Goal: Information Seeking & Learning: Learn about a topic

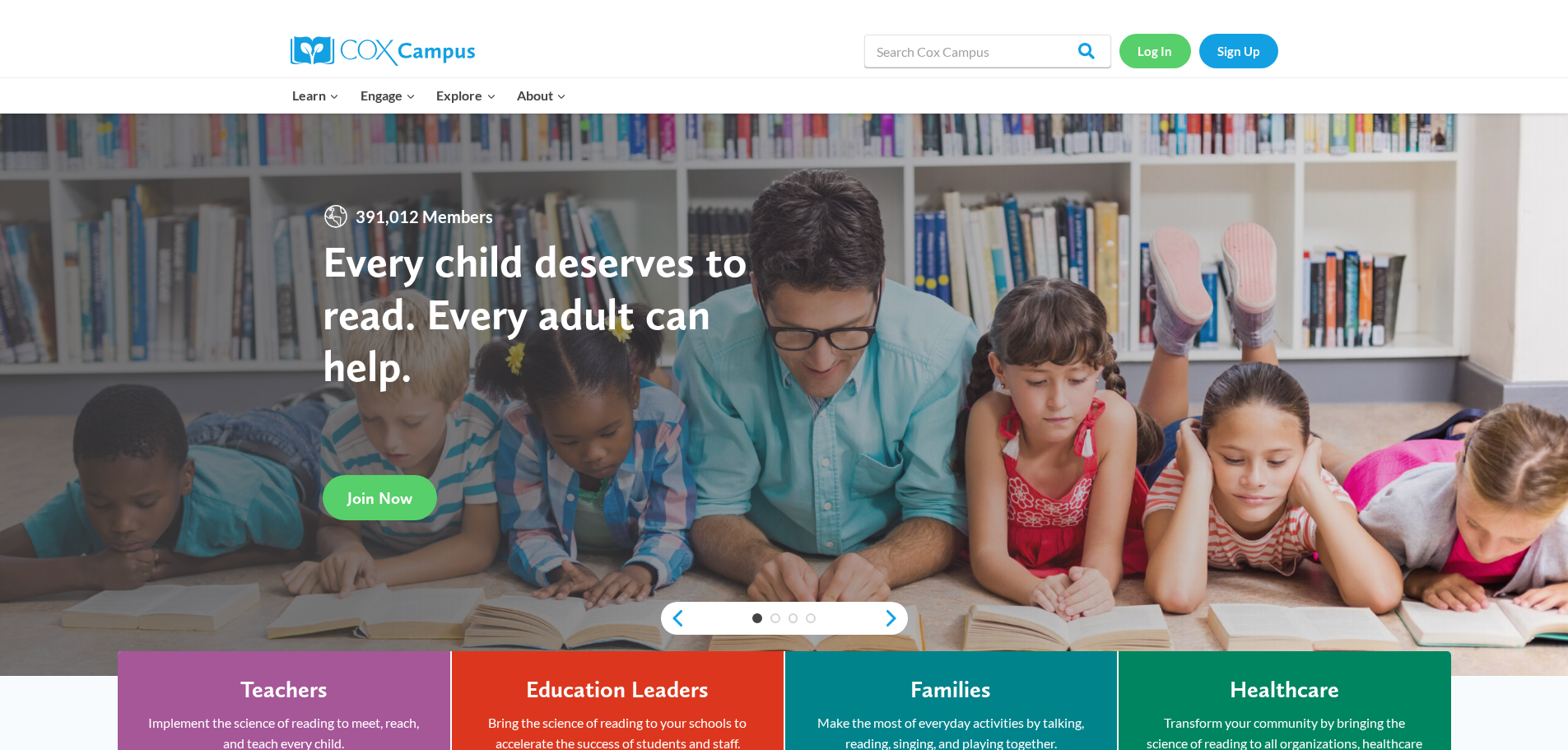
click at [1150, 68] on link "Log In" at bounding box center [1156, 50] width 71 height 34
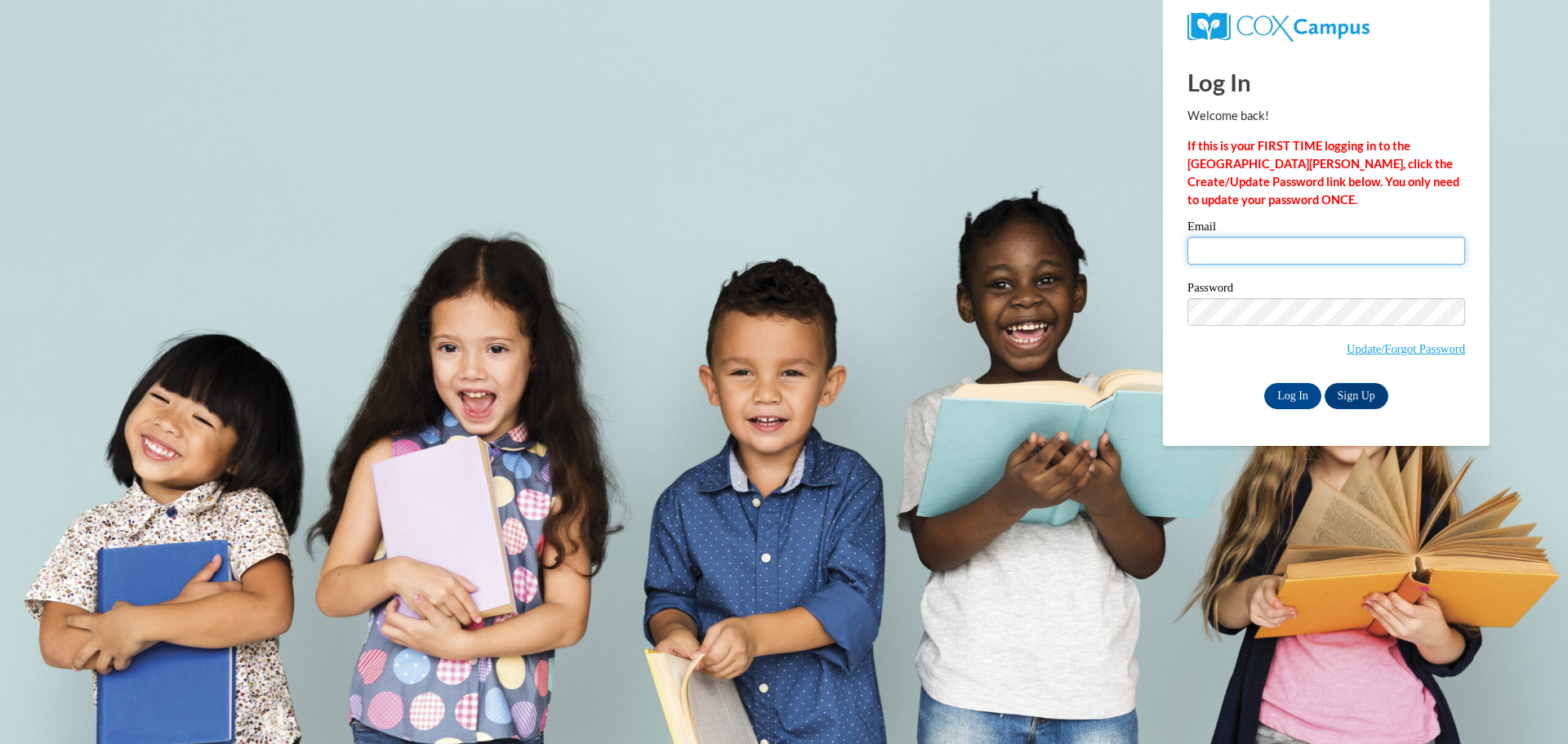
click at [1247, 249] on input "Email" at bounding box center [1325, 251] width 277 height 28
type input "gribblem@prescott.k12.wi.us"
click at [1284, 393] on input "Log In" at bounding box center [1293, 396] width 57 height 26
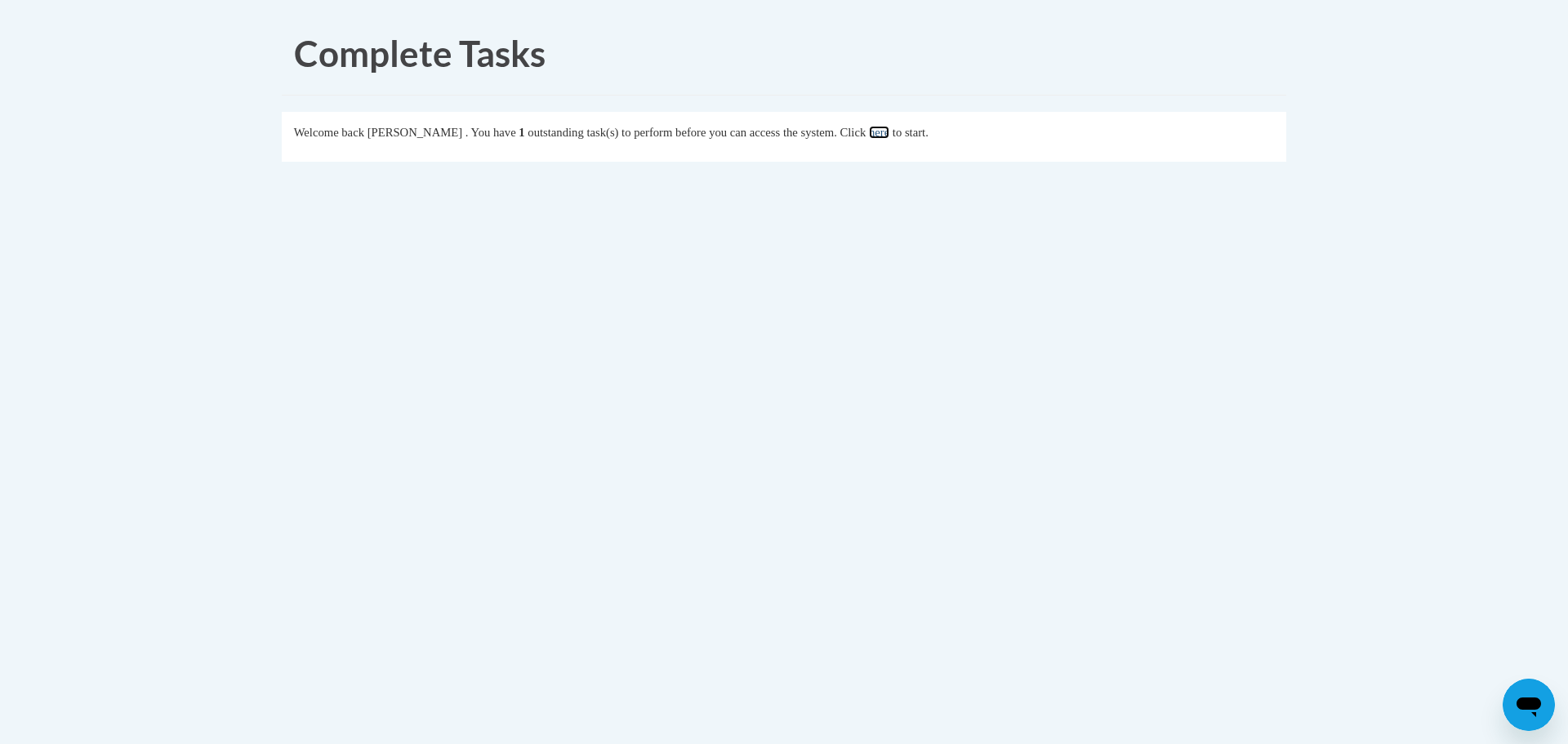
click at [889, 131] on link "here" at bounding box center [879, 132] width 20 height 13
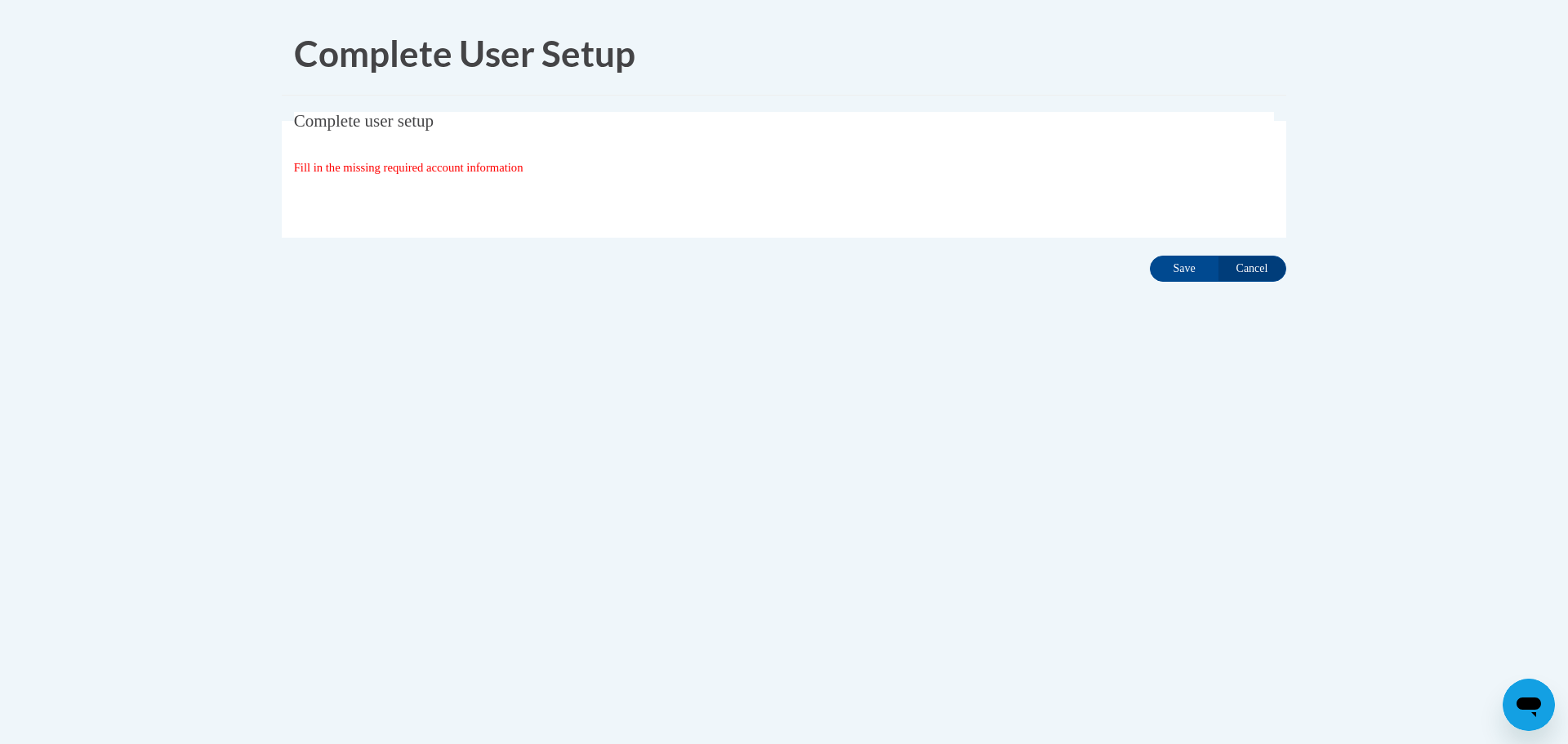
drag, startPoint x: 357, startPoint y: 125, endPoint x: 353, endPoint y: 133, distance: 8.9
click at [356, 125] on span "Complete user setup" at bounding box center [364, 121] width 140 height 20
click at [362, 149] on fieldset "Complete user setup Fill in the missing required account information User Profi…" at bounding box center [784, 175] width 1004 height 126
click at [362, 162] on span "Fill in the missing required account information" at bounding box center [408, 167] width 229 height 13
click at [365, 178] on fieldset "Complete user setup Fill in the missing required account information User Profi…" at bounding box center [784, 175] width 1004 height 126
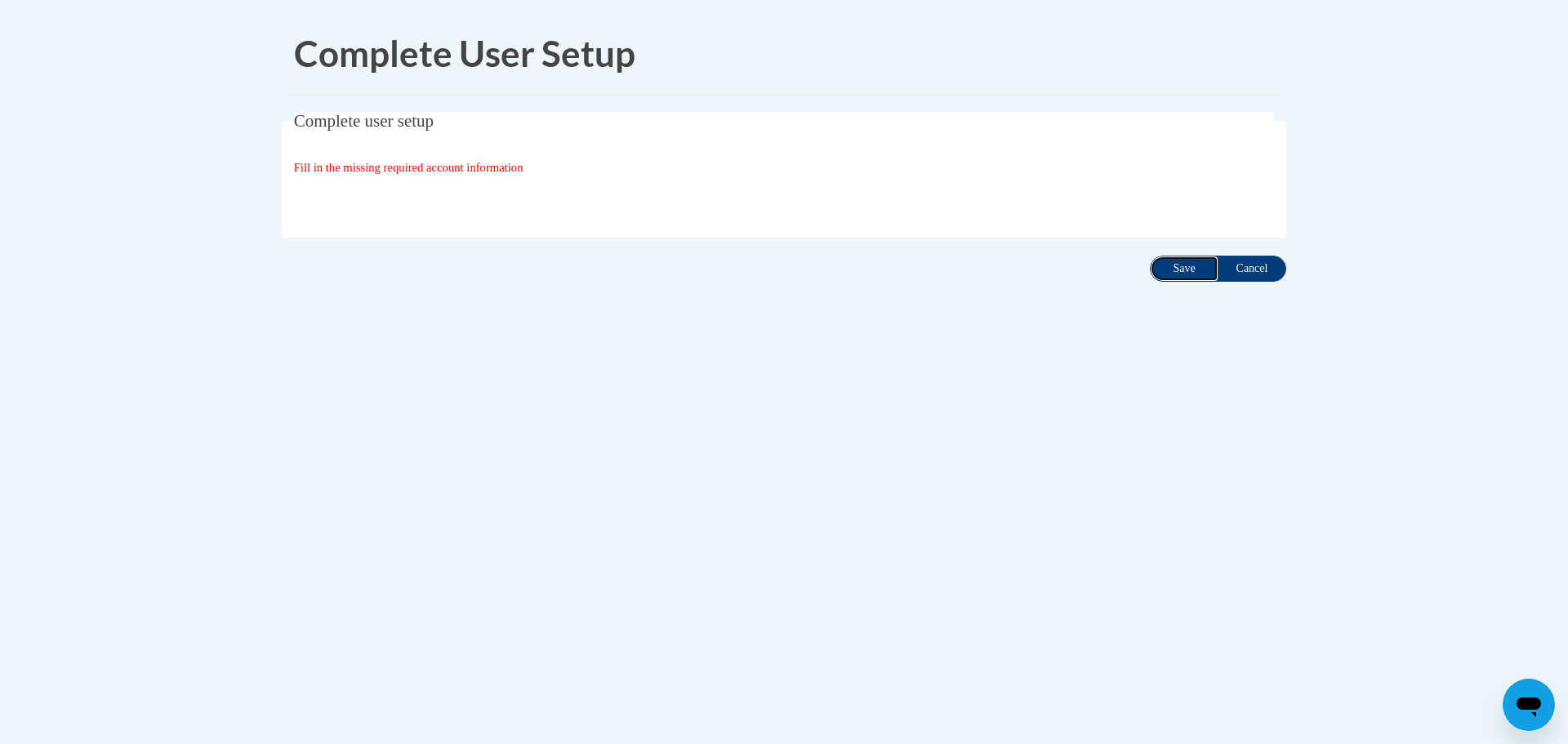
click at [1172, 270] on input "Save" at bounding box center [1183, 268] width 68 height 26
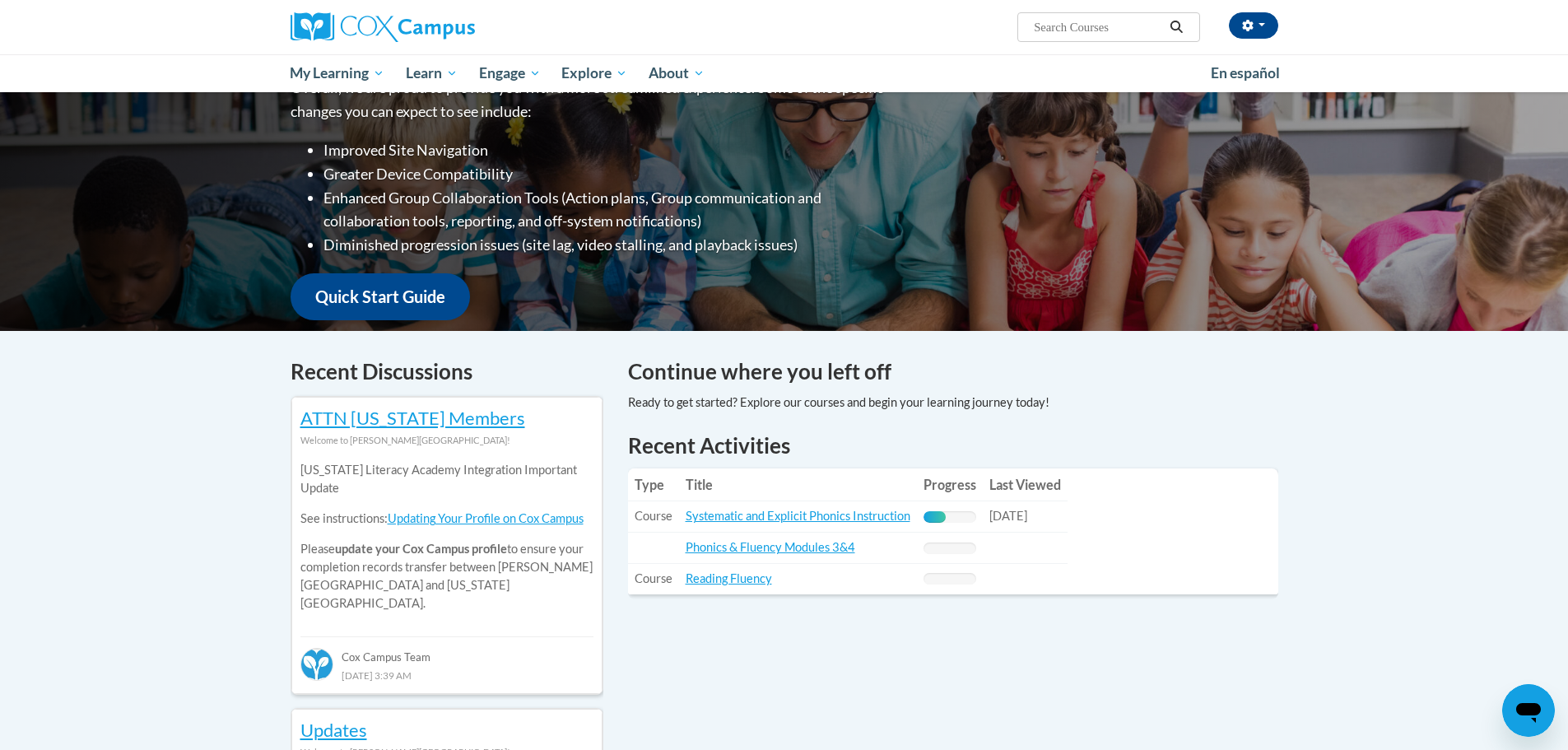
scroll to position [329, 0]
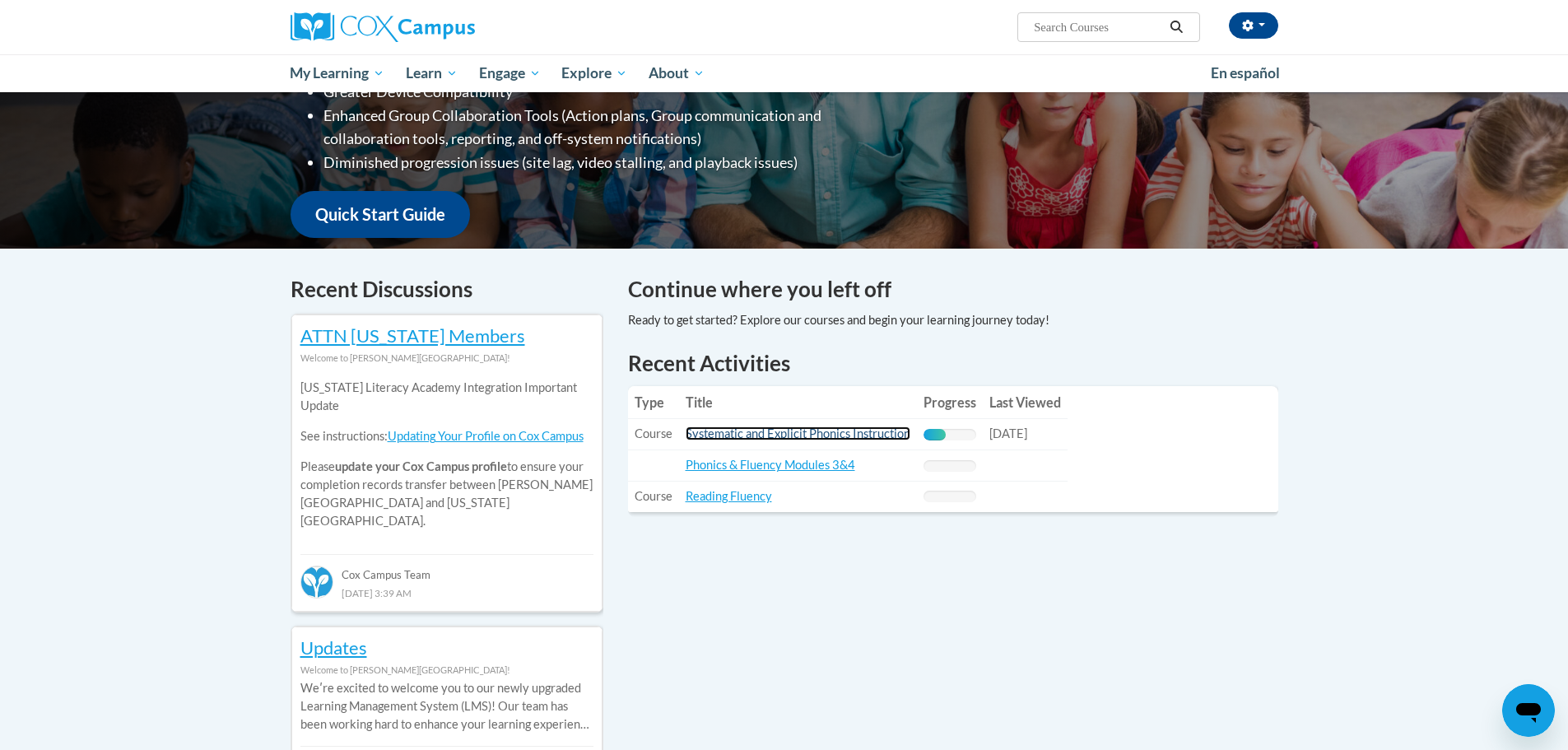
click at [829, 436] on link "Systematic and Explicit Phonics Instruction" at bounding box center [797, 433] width 225 height 14
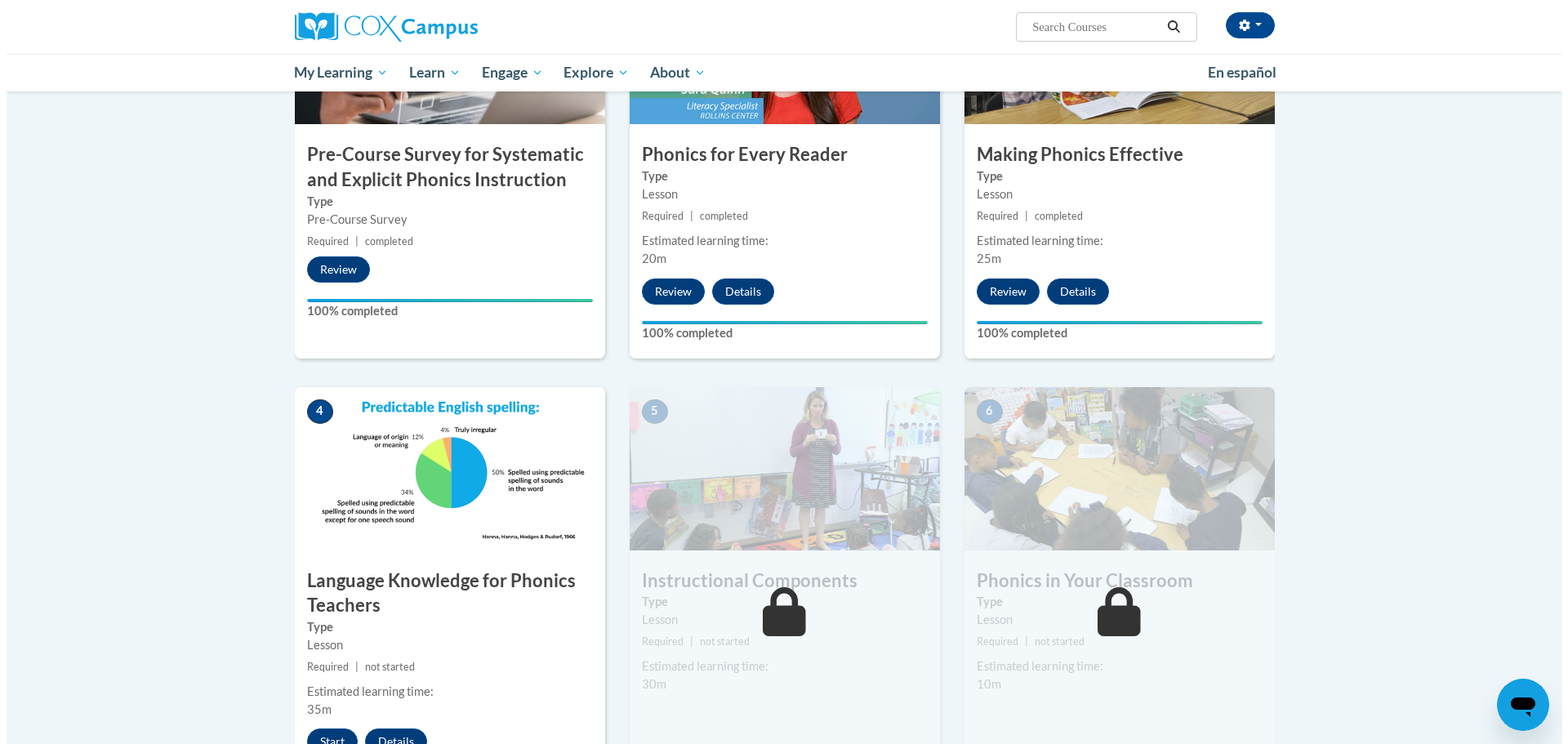
scroll to position [572, 0]
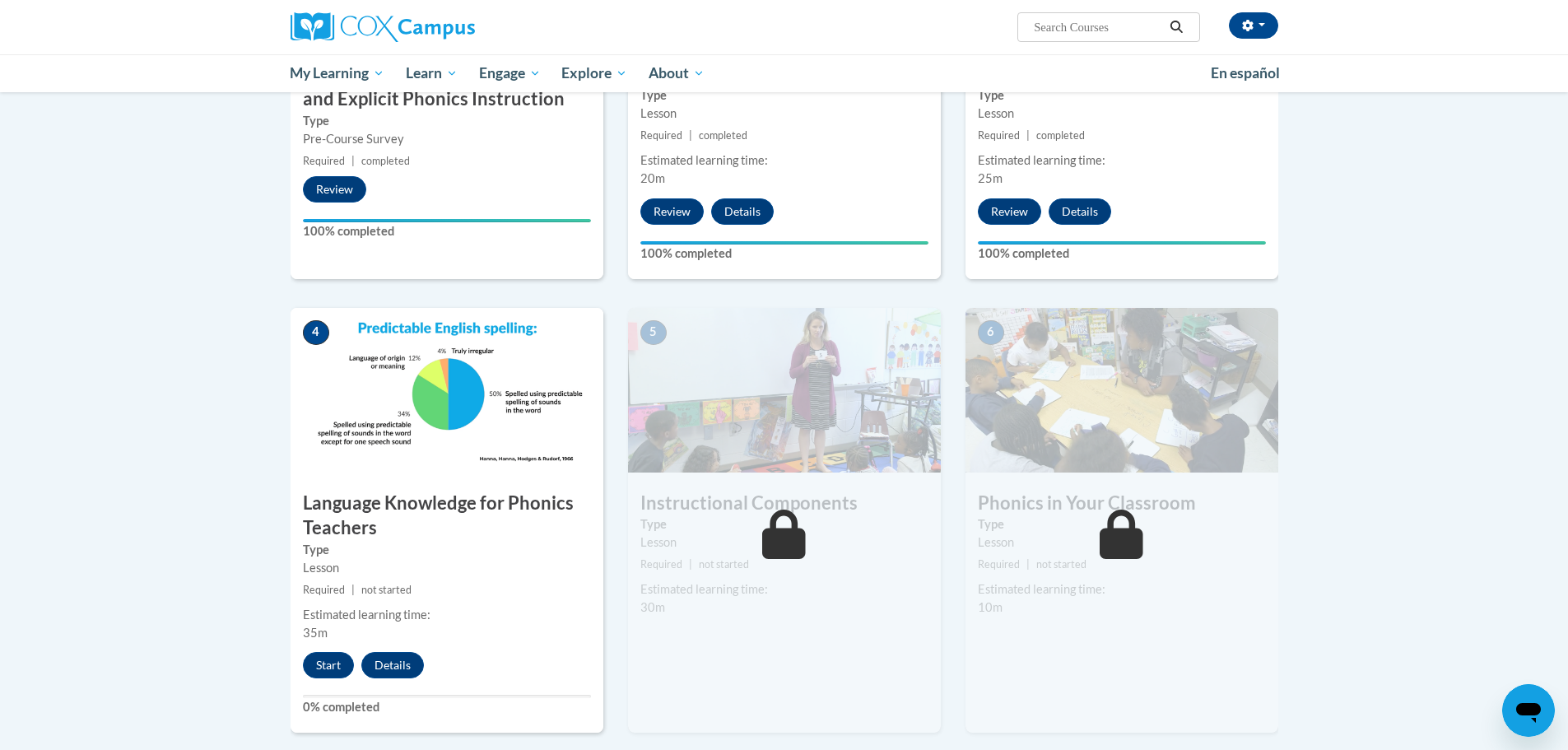
click at [360, 643] on div "Estimated learning time: 35m" at bounding box center [446, 624] width 313 height 37
click at [335, 666] on button "Start" at bounding box center [329, 665] width 51 height 27
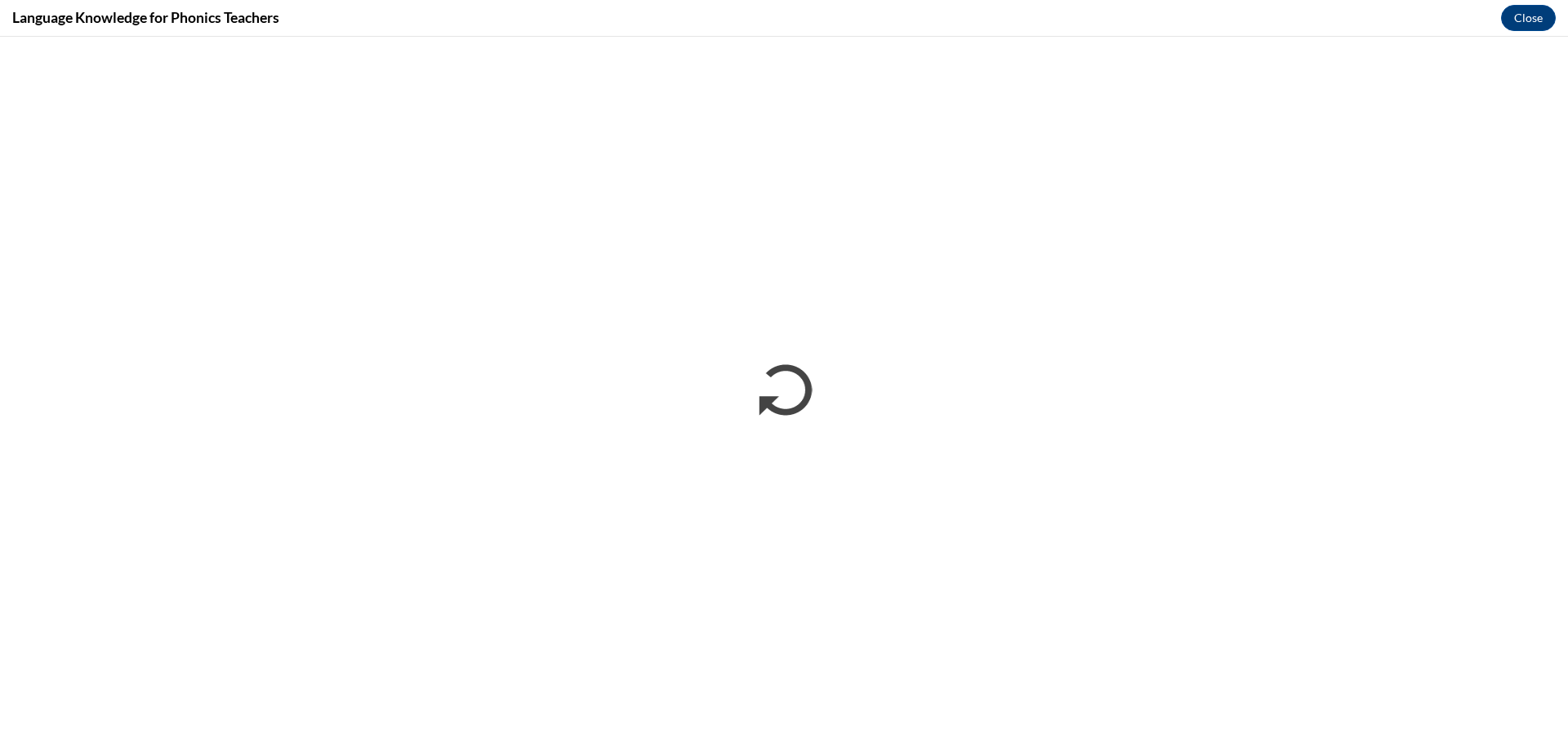
scroll to position [0, 0]
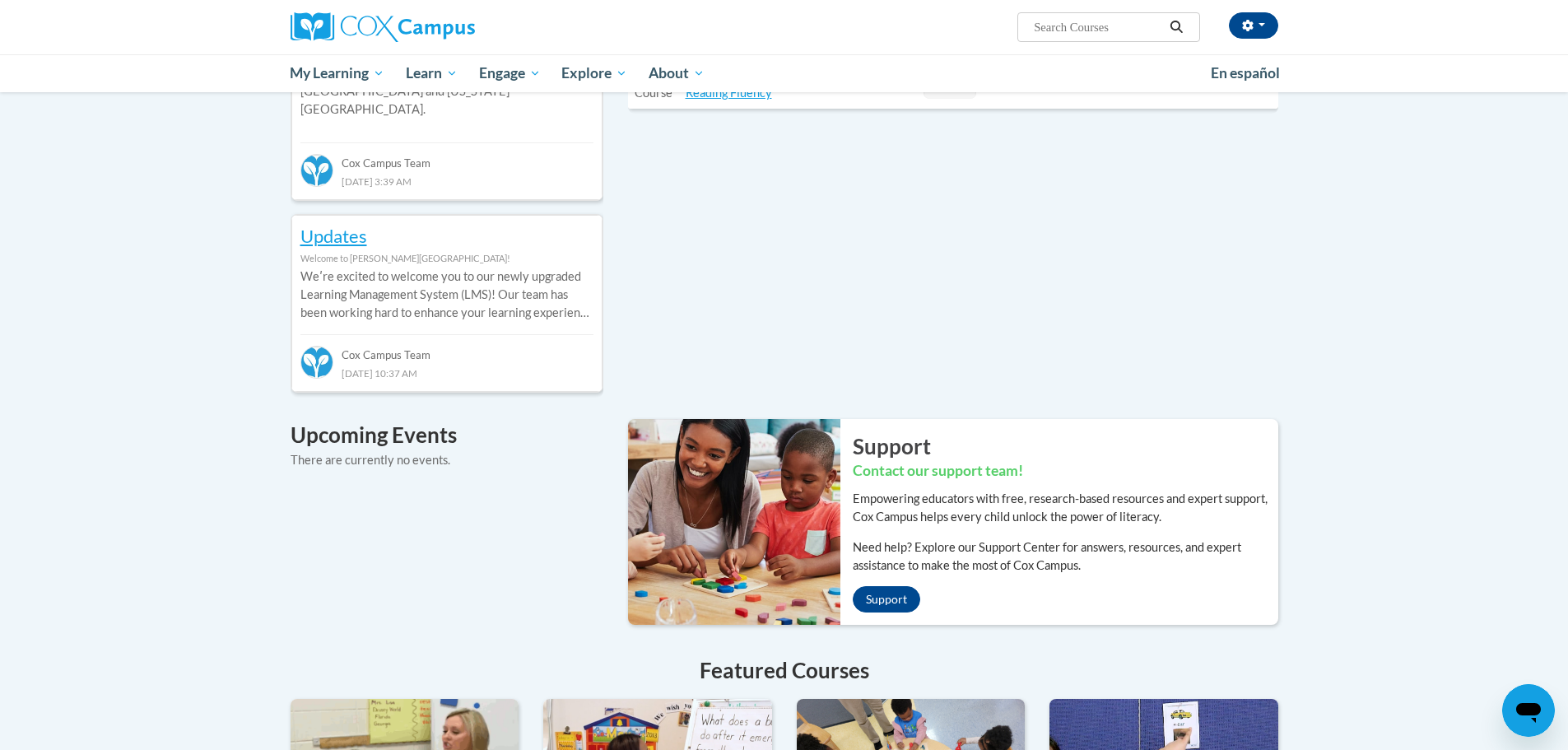
scroll to position [329, 0]
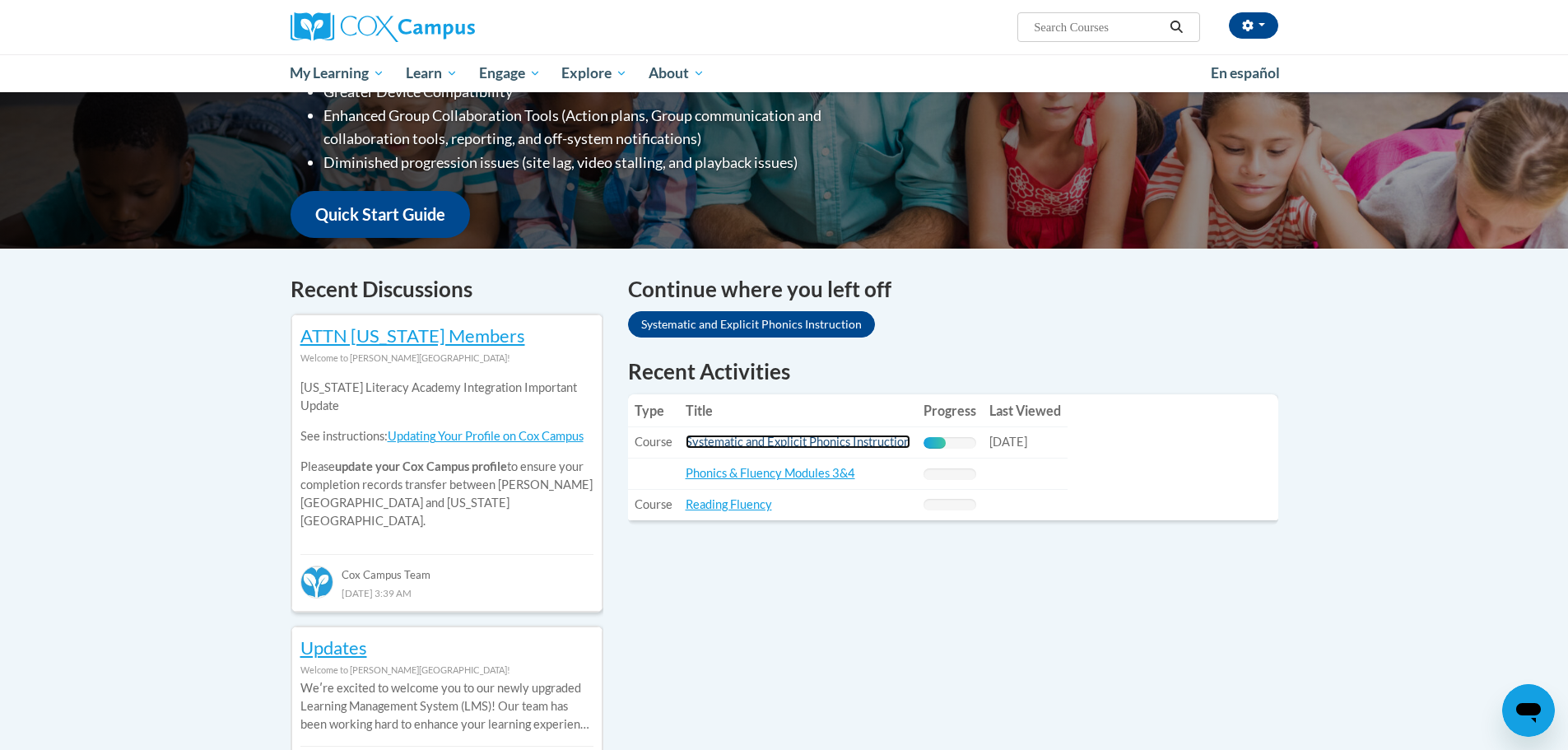
click at [821, 441] on link "Systematic and Explicit Phonics Instruction" at bounding box center [797, 441] width 225 height 14
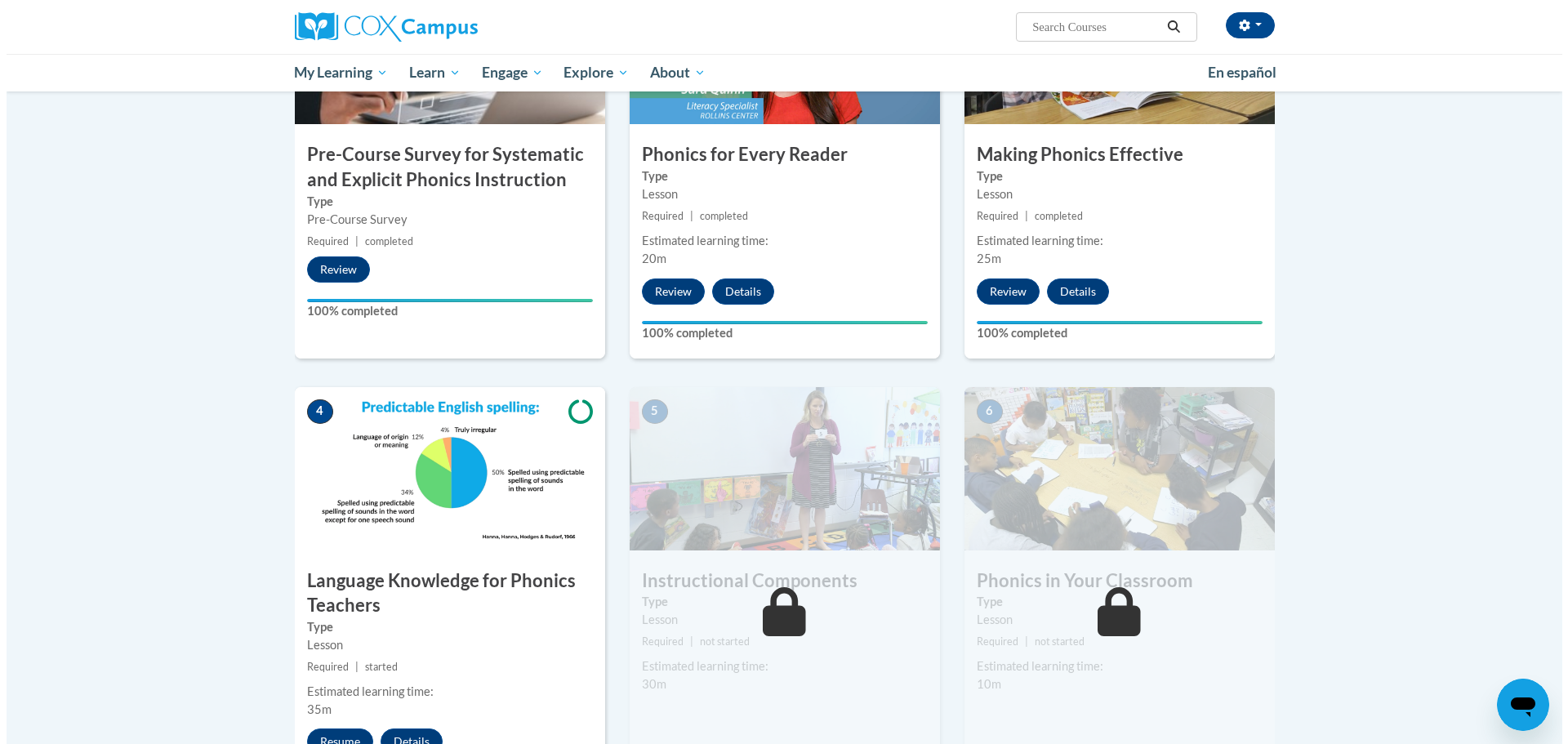
scroll to position [817, 0]
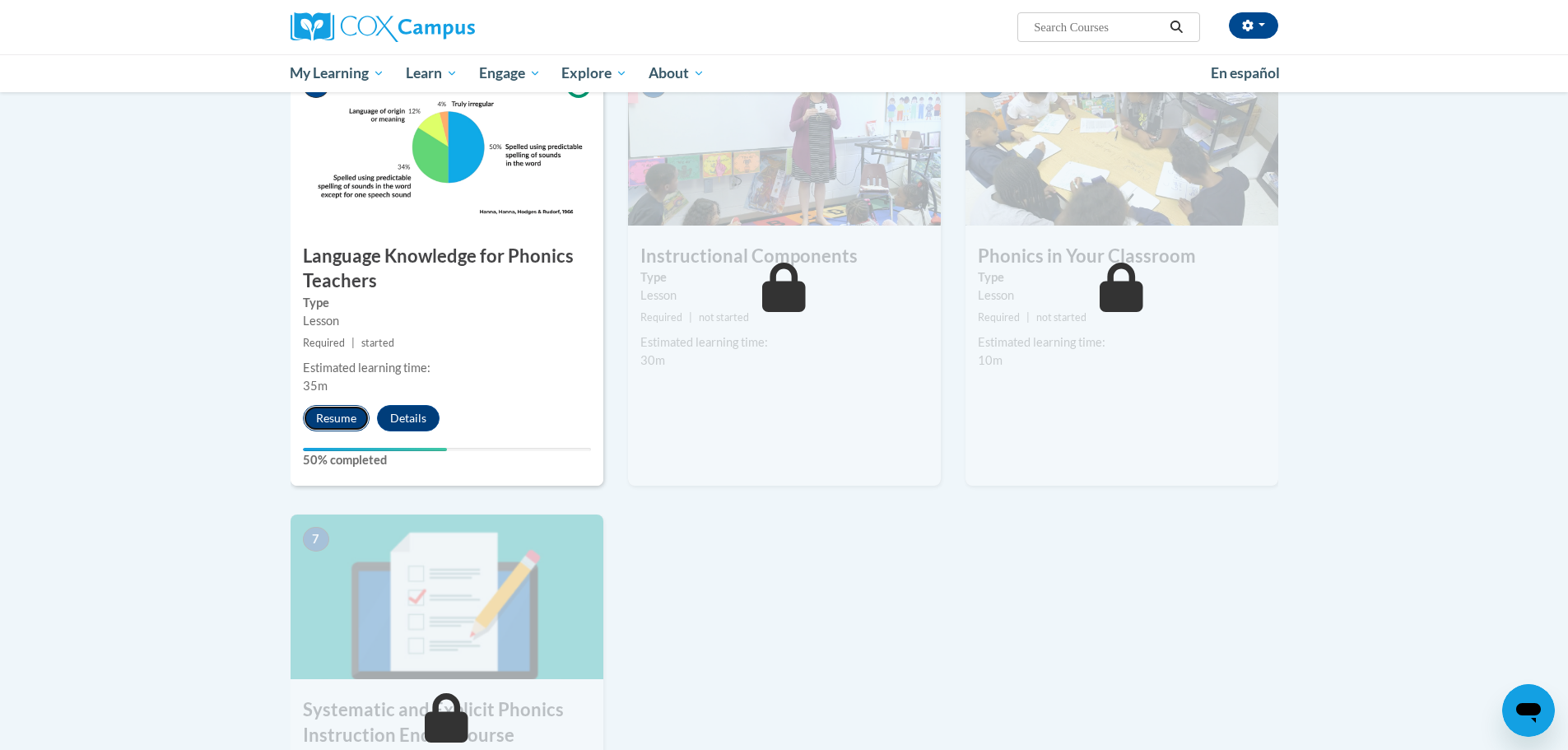
click at [346, 417] on button "Resume" at bounding box center [336, 418] width 67 height 27
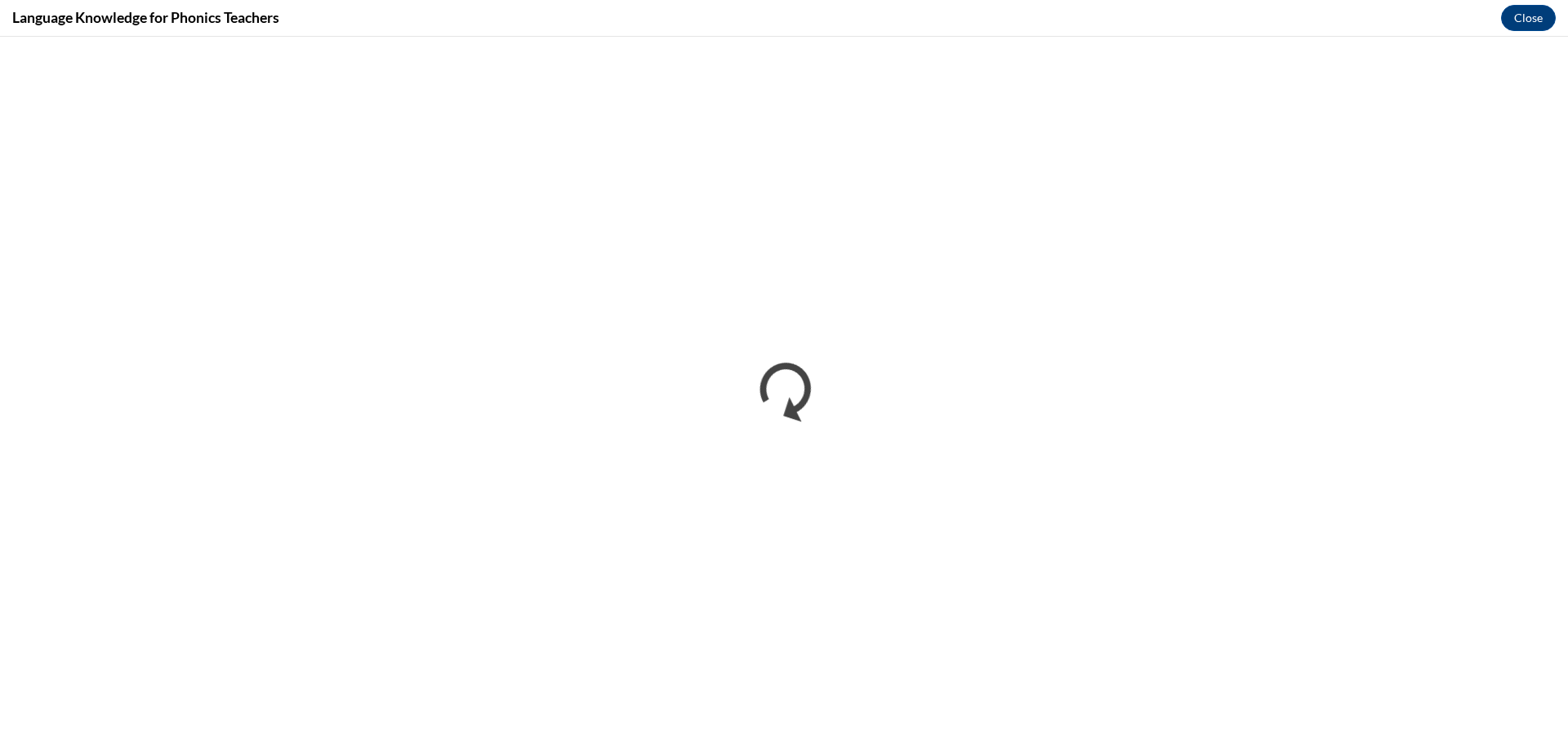
scroll to position [0, 0]
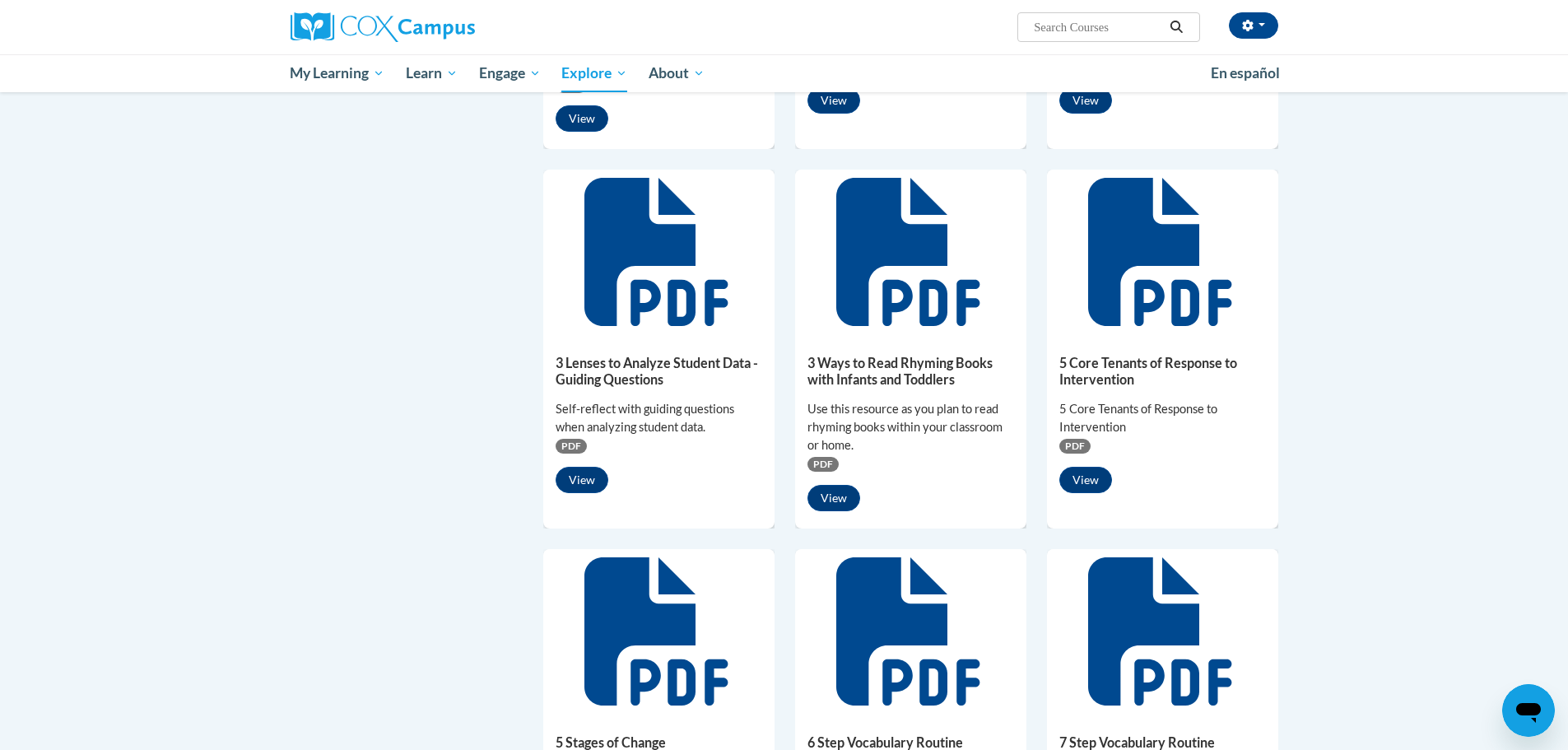
scroll to position [823, 0]
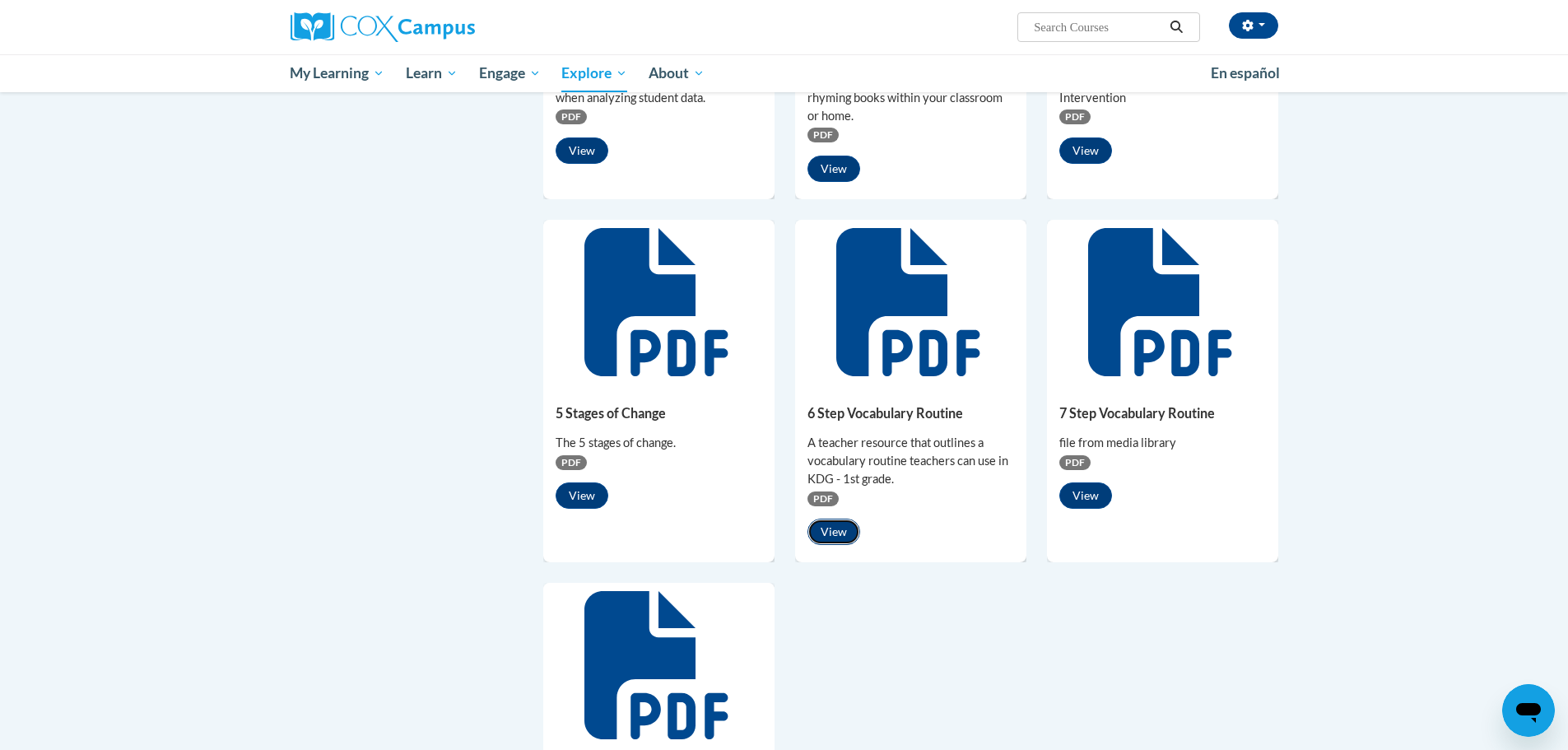
click at [833, 532] on button "View" at bounding box center [833, 532] width 52 height 27
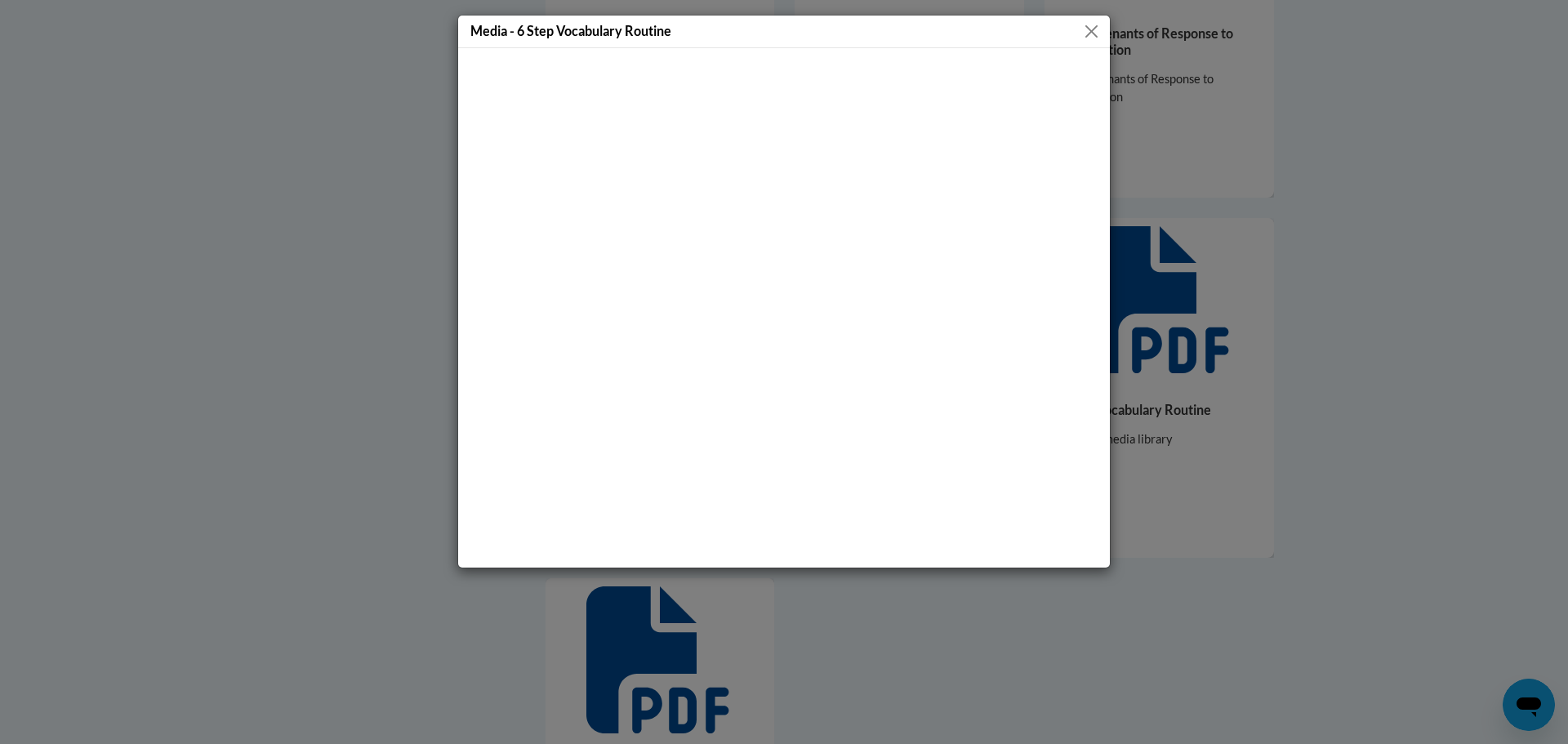
click at [1090, 29] on button "Close" at bounding box center [1091, 31] width 20 height 20
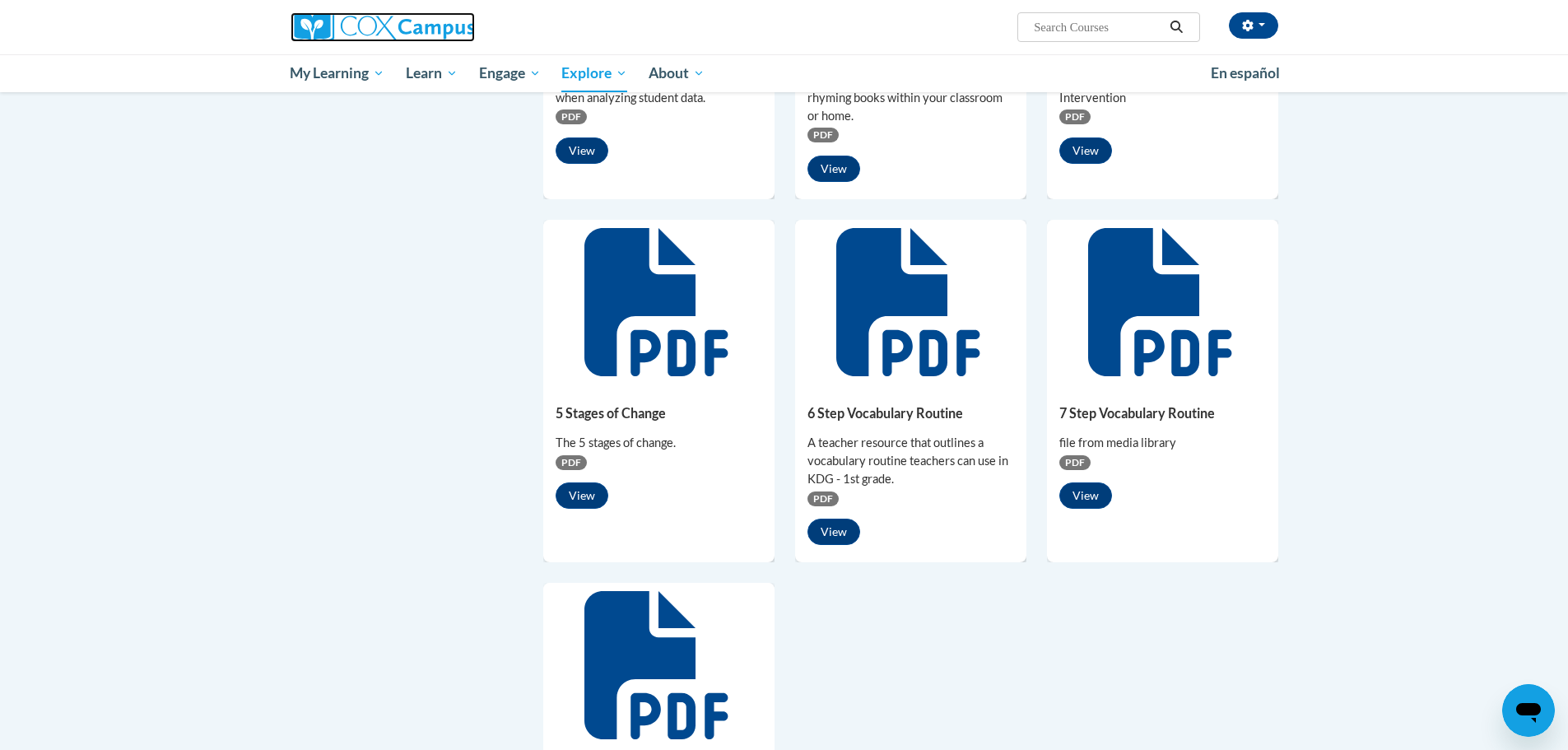
click at [425, 26] on img at bounding box center [382, 27] width 184 height 29
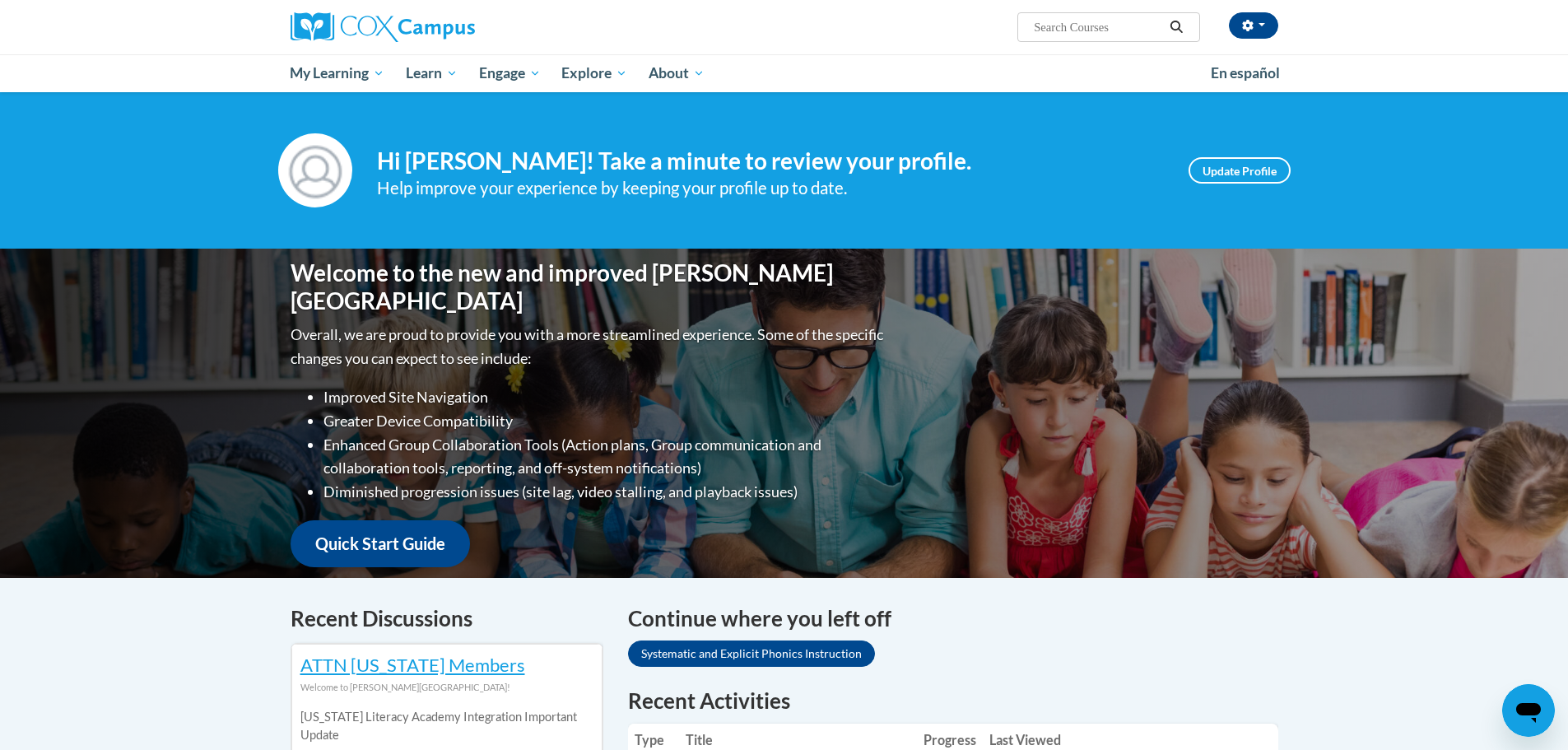
scroll to position [412, 0]
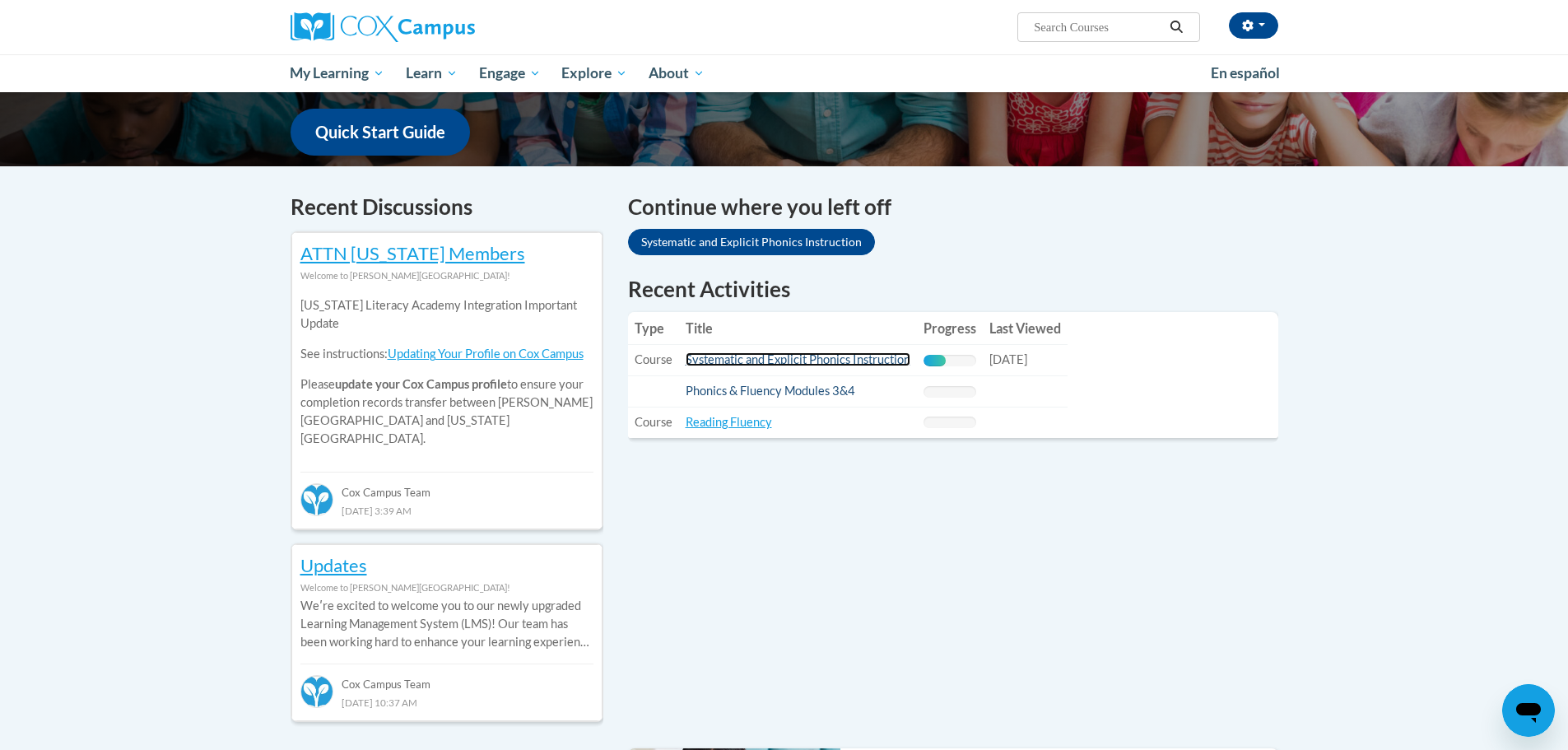
drag, startPoint x: 781, startPoint y: 355, endPoint x: 742, endPoint y: 385, distance: 49.2
click at [781, 356] on link "Systematic and Explicit Phonics Instruction" at bounding box center [797, 358] width 225 height 14
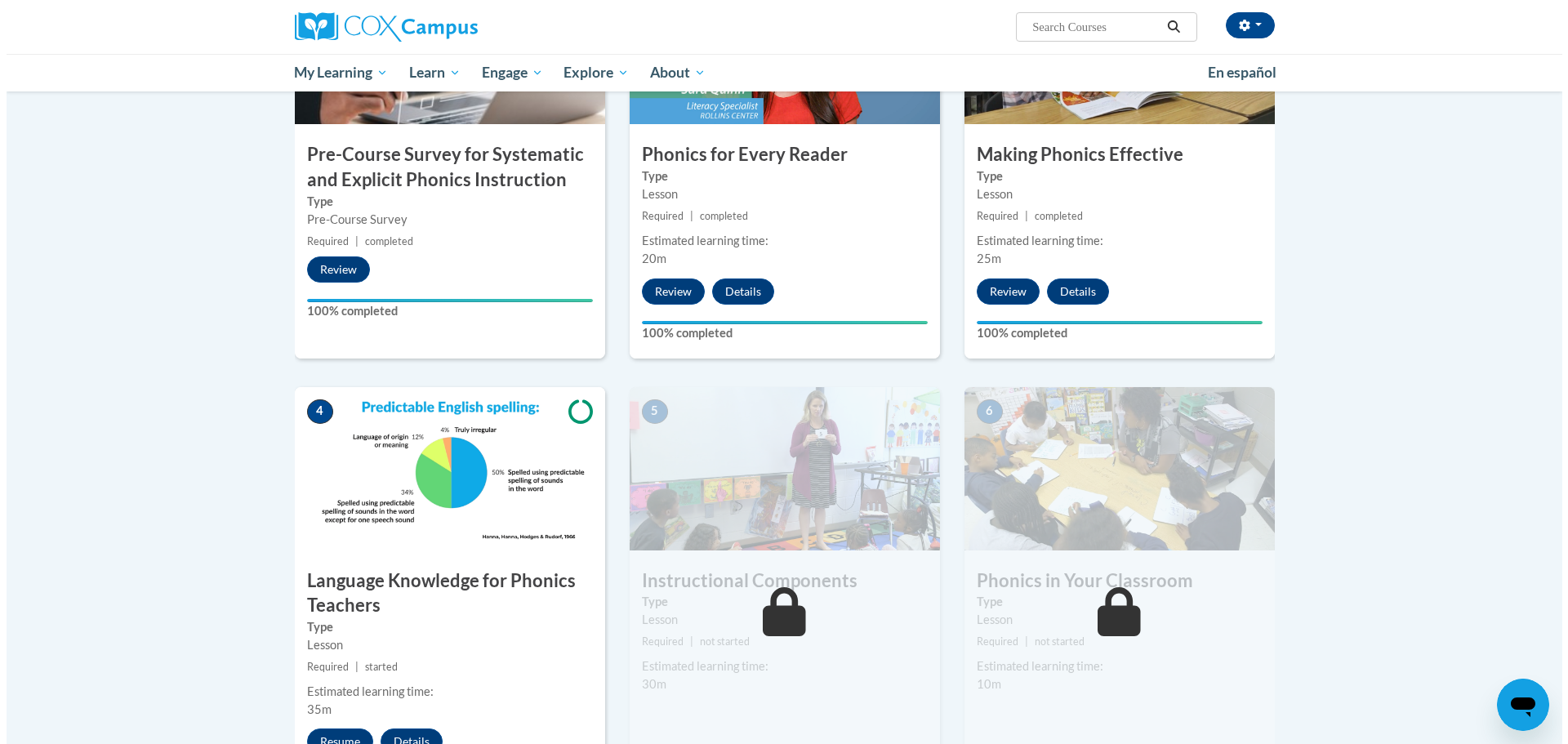
scroll to position [736, 0]
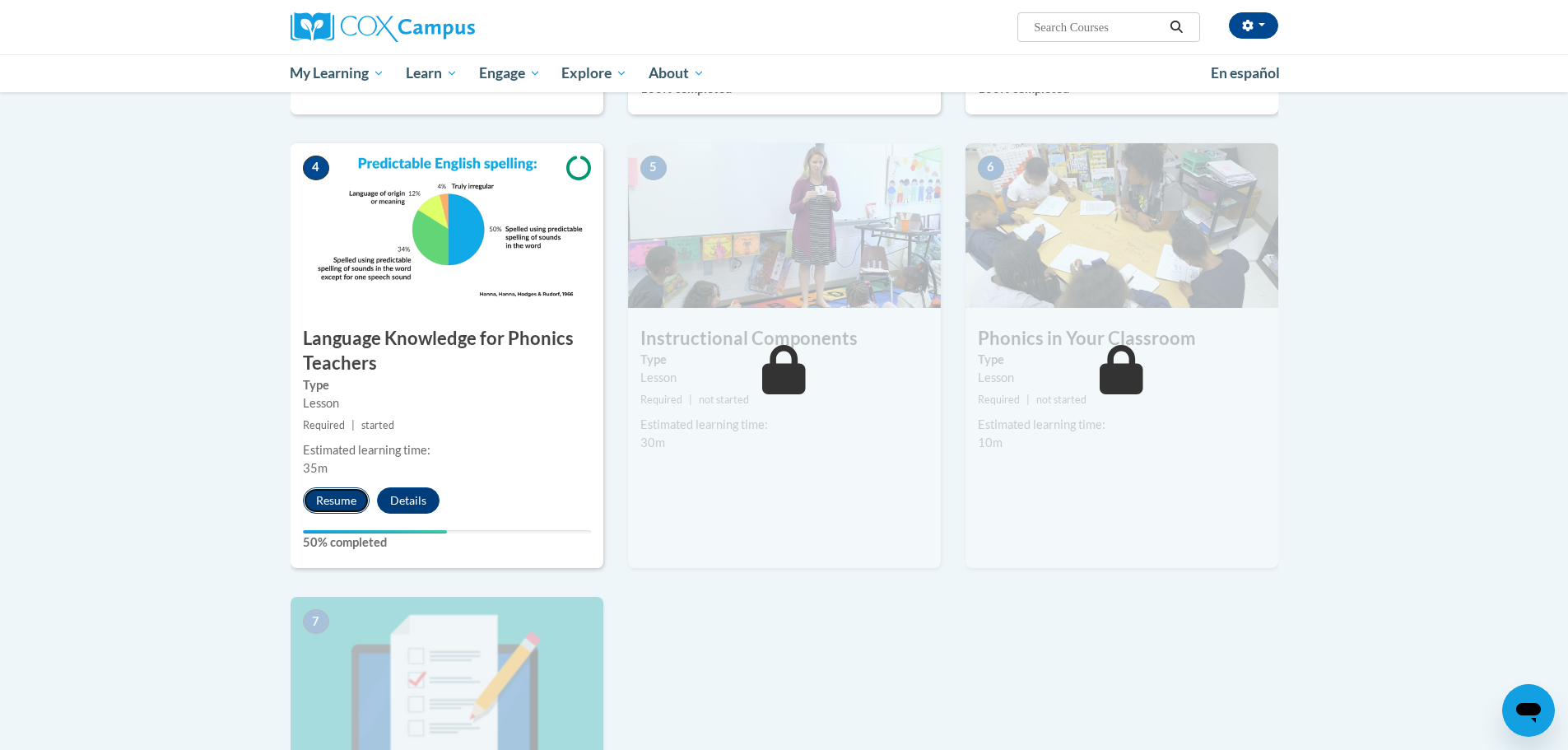
click at [349, 506] on button "Resume" at bounding box center [336, 501] width 67 height 27
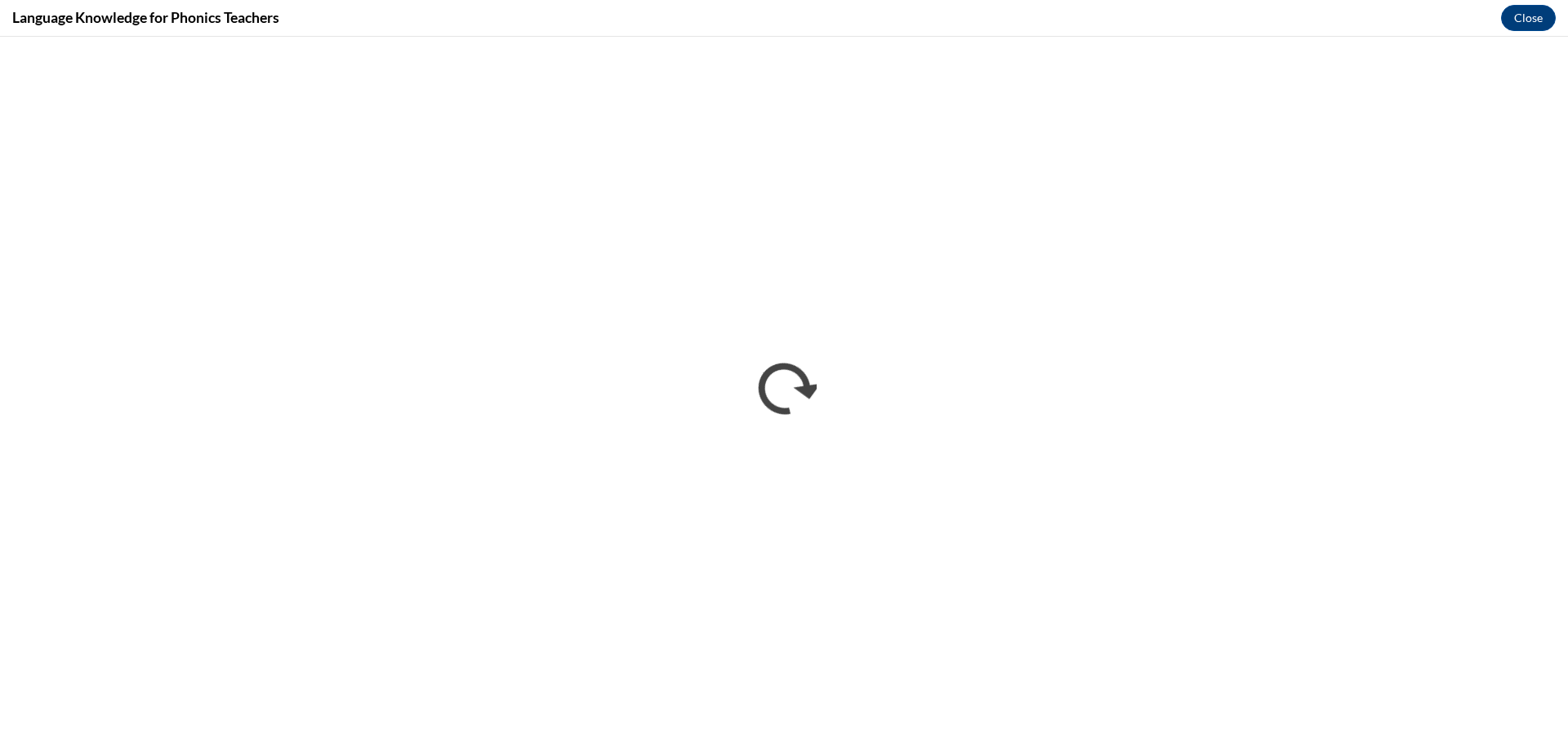
scroll to position [0, 0]
